Goal: Task Accomplishment & Management: Manage account settings

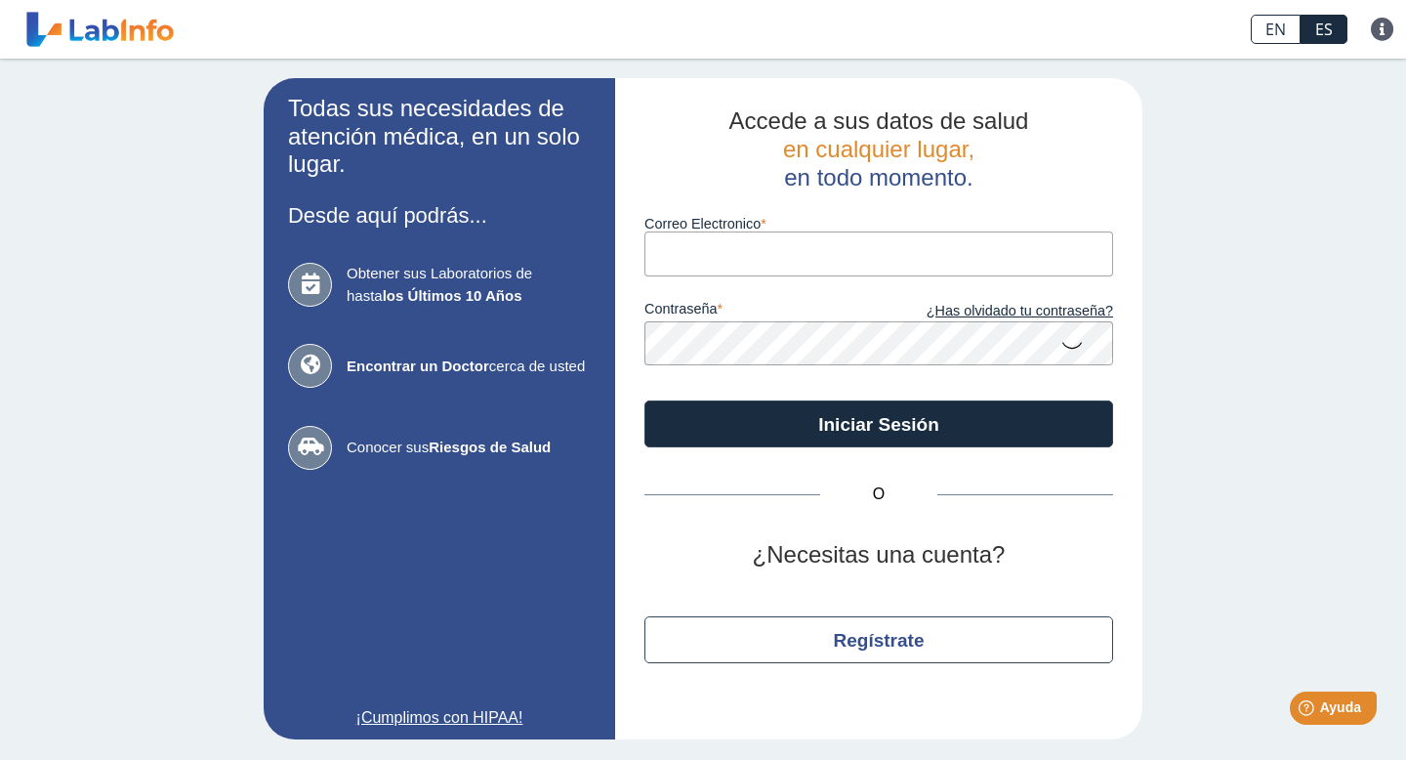
type input "[EMAIL_ADDRESS][DOMAIN_NAME]"
click at [644, 400] on button "Iniciar Sesión" at bounding box center [878, 423] width 469 height 47
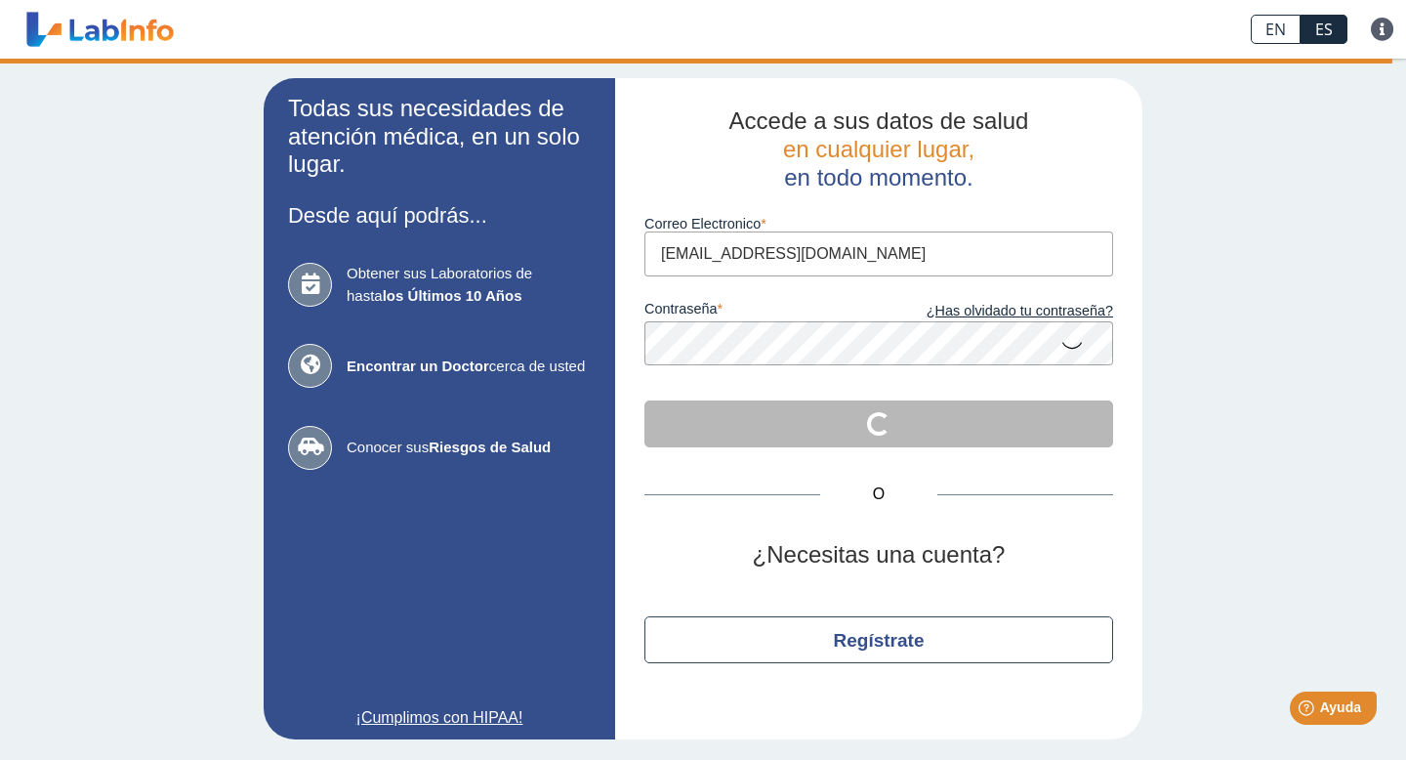
click at [1078, 352] on icon at bounding box center [1071, 344] width 23 height 38
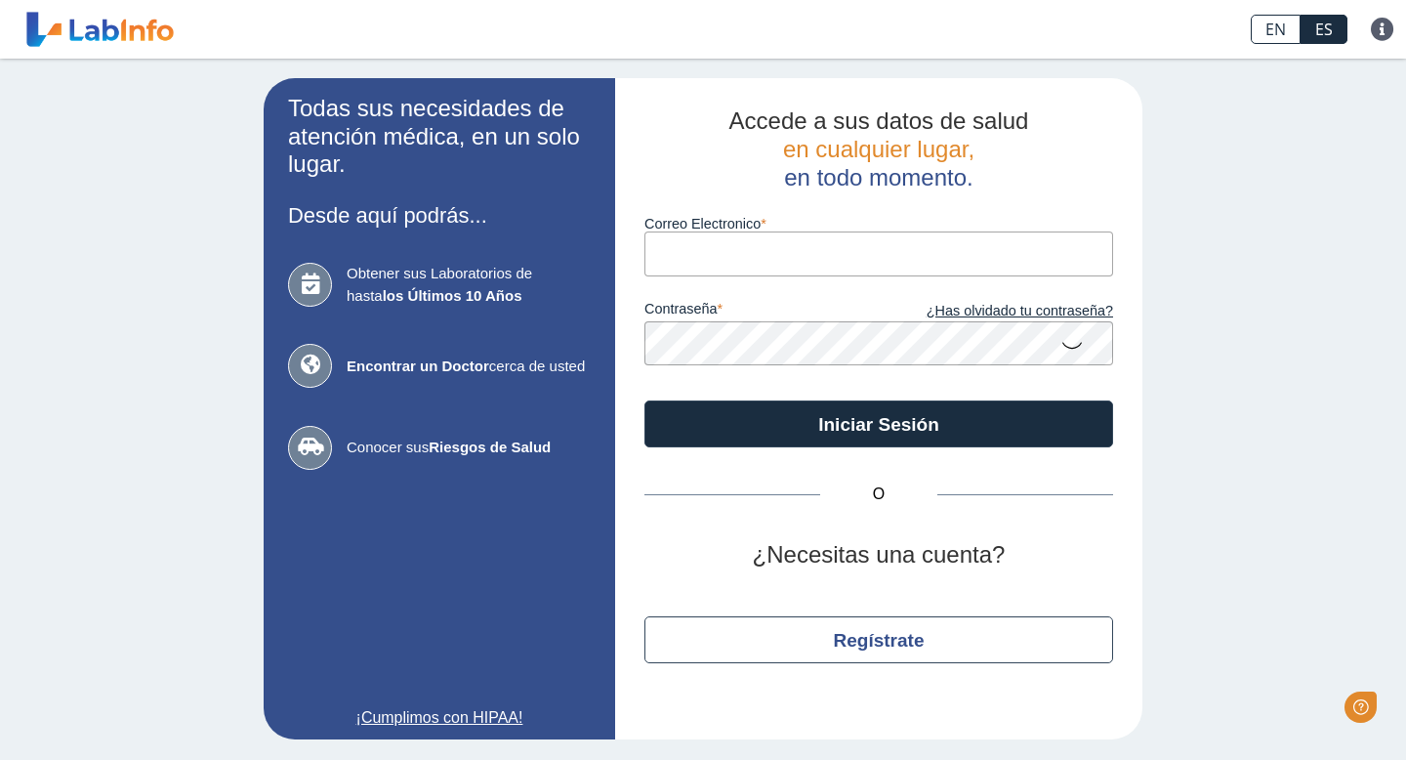
click at [663, 256] on input "Correo Electronico" at bounding box center [878, 253] width 469 height 44
type input "julieneft@gmail.com"
click at [804, 291] on div "contraseña ¿Has olvidado tu contraseña?" at bounding box center [878, 321] width 469 height 90
click at [644, 400] on button "Iniciar Sesión" at bounding box center [878, 423] width 469 height 47
drag, startPoint x: 0, startPoint y: 0, endPoint x: 673, endPoint y: 254, distance: 719.0
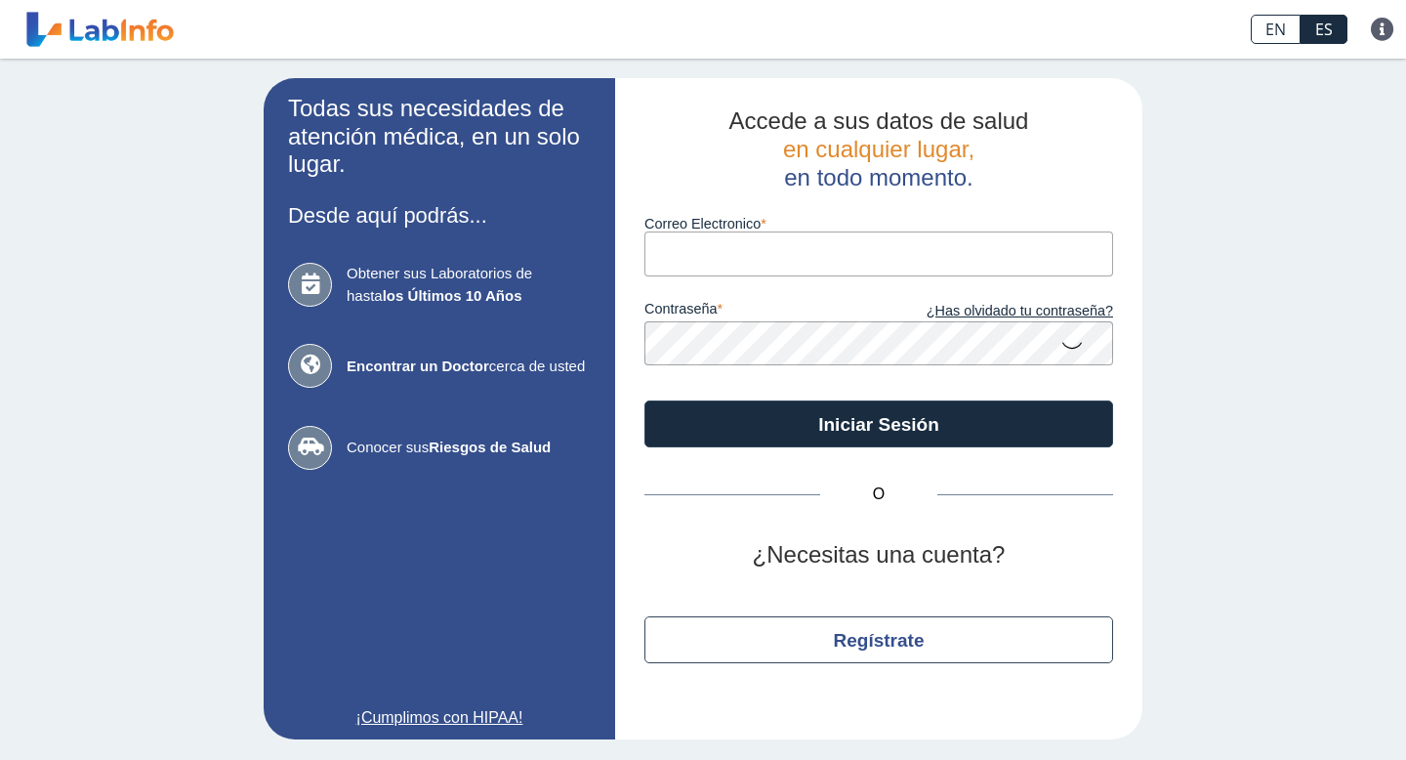
click at [673, 254] on input "Correo Electronico" at bounding box center [878, 253] width 469 height 44
